Goal: Task Accomplishment & Management: Use online tool/utility

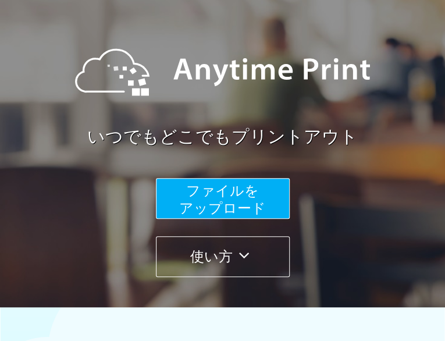
scroll to position [79, 0]
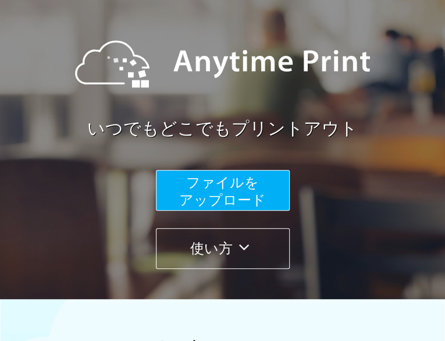
click at [254, 184] on span "ファイルを ​​アップロード" at bounding box center [222, 190] width 87 height 33
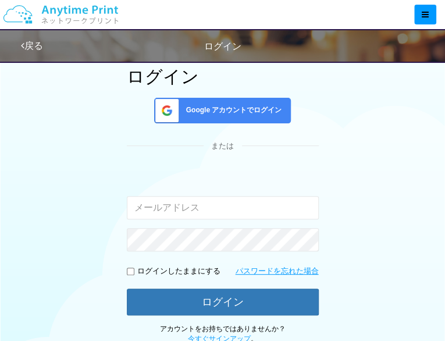
click at [225, 113] on span "Google アカウントでログイン" at bounding box center [231, 110] width 101 height 10
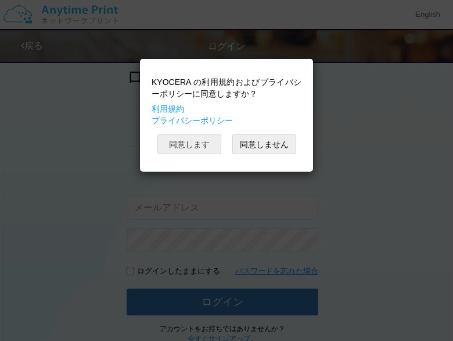
click at [190, 142] on button "同意します" at bounding box center [189, 144] width 64 height 20
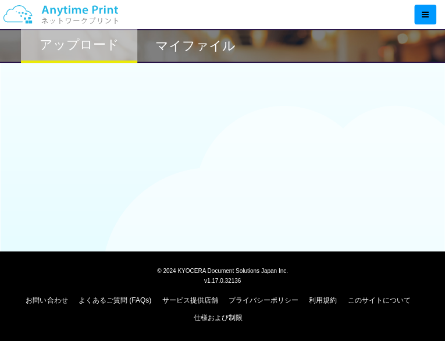
scroll to position [79, 0]
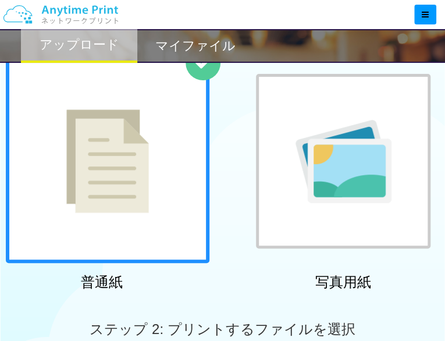
click at [169, 163] on div at bounding box center [107, 160] width 203 height 203
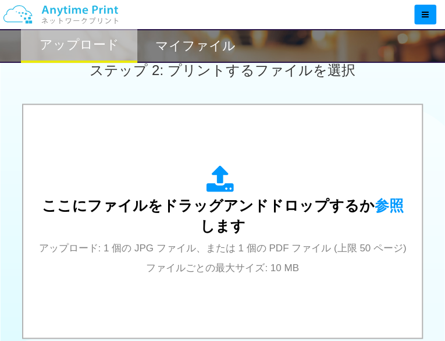
scroll to position [336, 0]
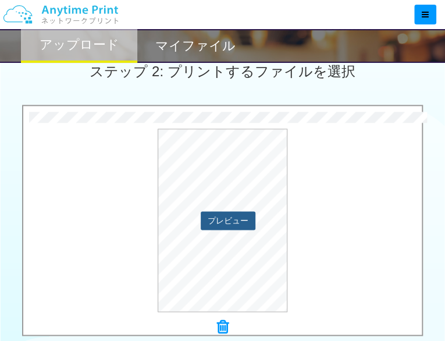
click at [230, 215] on button "プレビュー" at bounding box center [227, 220] width 55 height 19
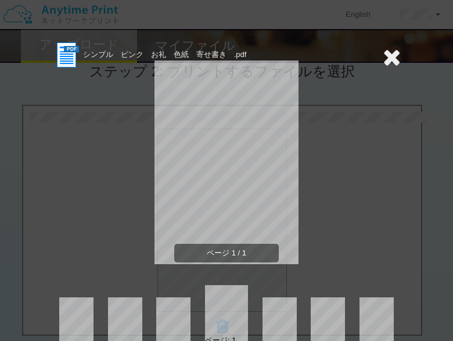
click at [386, 53] on icon at bounding box center [392, 56] width 18 height 23
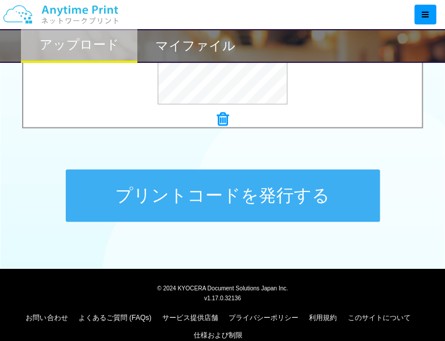
scroll to position [560, 0]
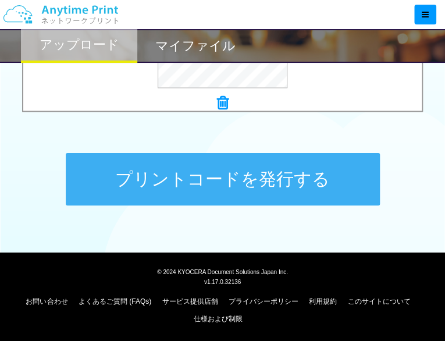
click at [259, 183] on button "プリントコードを発行する" at bounding box center [223, 179] width 314 height 52
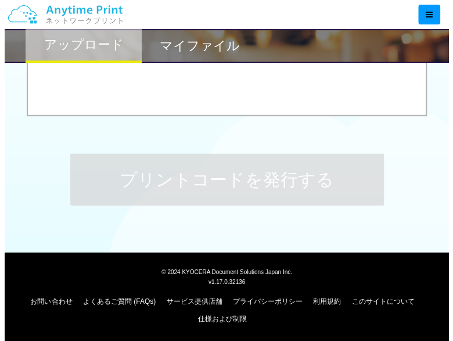
scroll to position [0, 0]
